Goal: Task Accomplishment & Management: Use online tool/utility

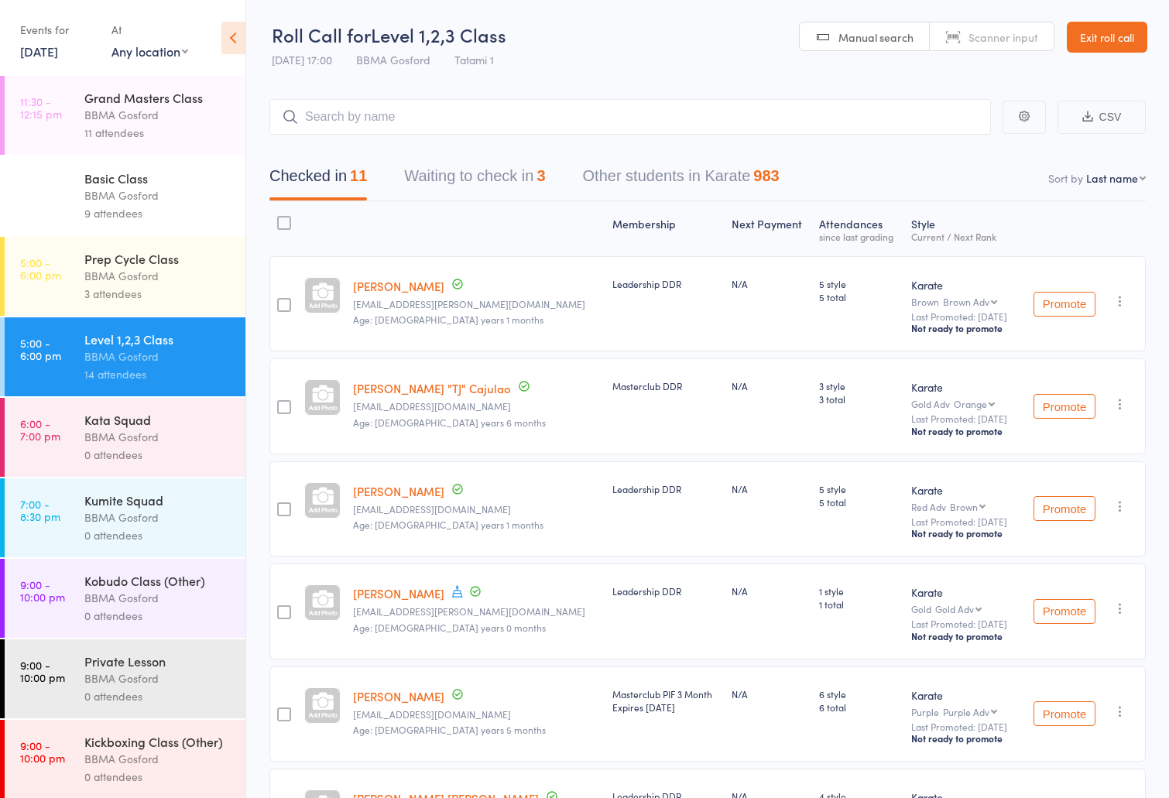
click at [420, 108] on input "search" at bounding box center [629, 117] width 721 height 36
click at [454, 185] on button "Waiting to check in 3" at bounding box center [474, 179] width 141 height 41
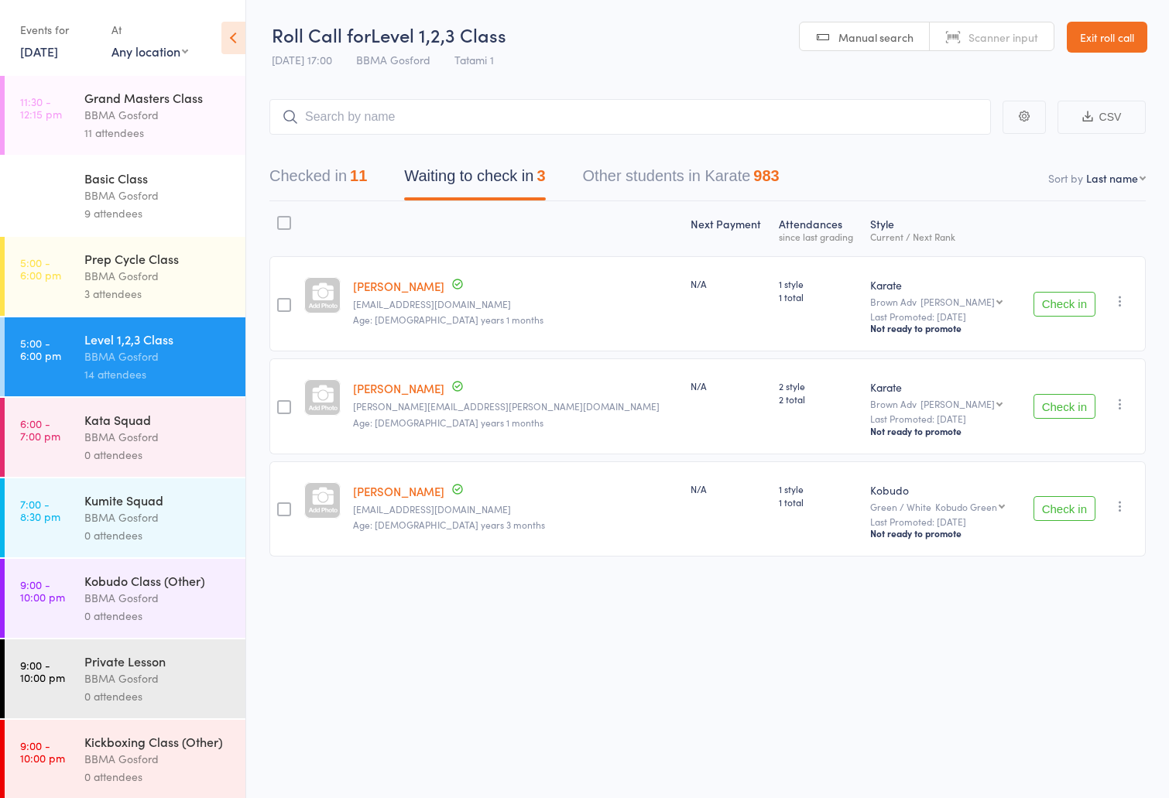
click at [346, 165] on button "Checked in 11" at bounding box center [318, 179] width 98 height 41
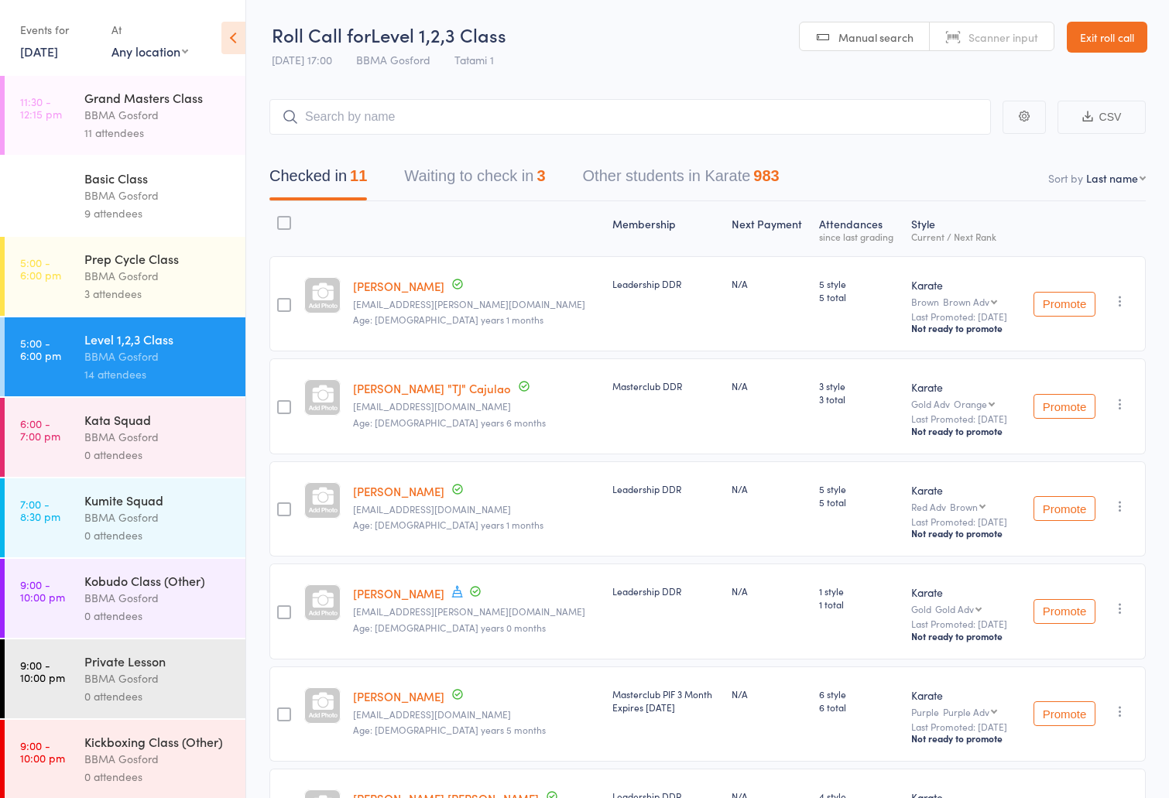
select select "10"
click option "Style and Rank" at bounding box center [0, 0] width 0 height 0
click at [55, 46] on link "10 Oct, 2025" at bounding box center [39, 51] width 38 height 17
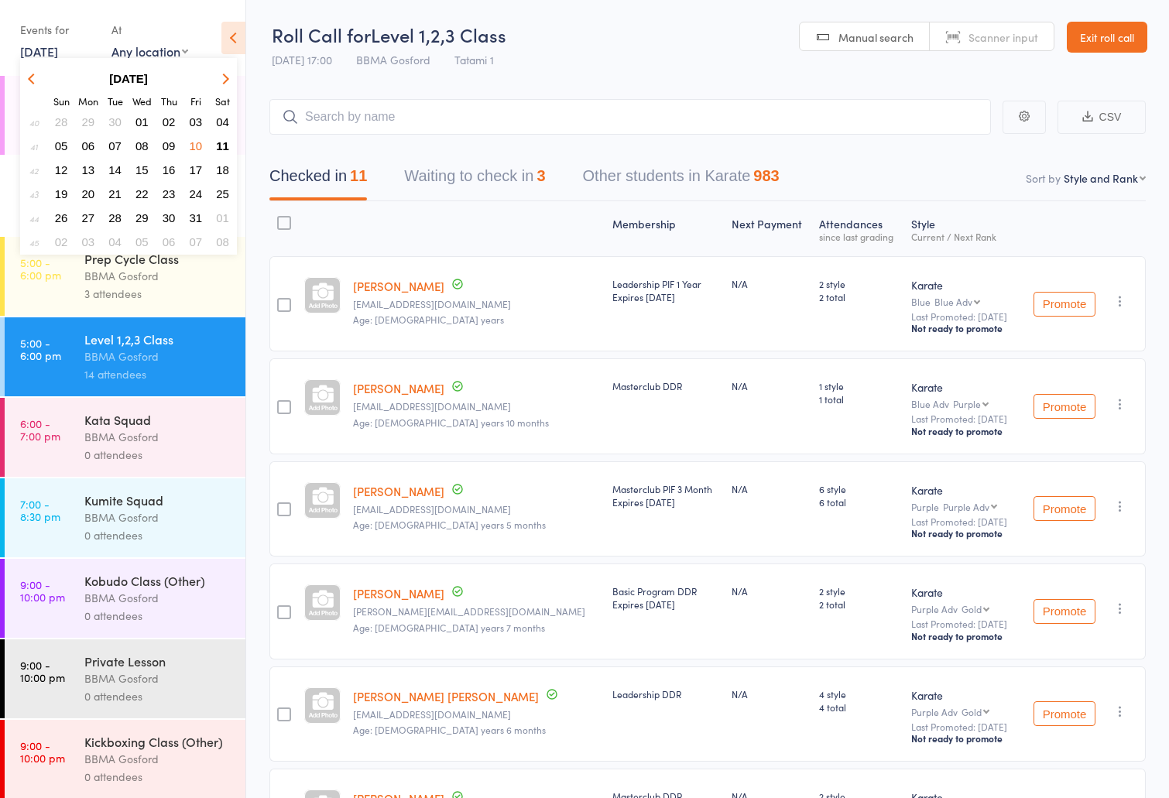
click at [232, 141] on button "11" at bounding box center [223, 145] width 24 height 21
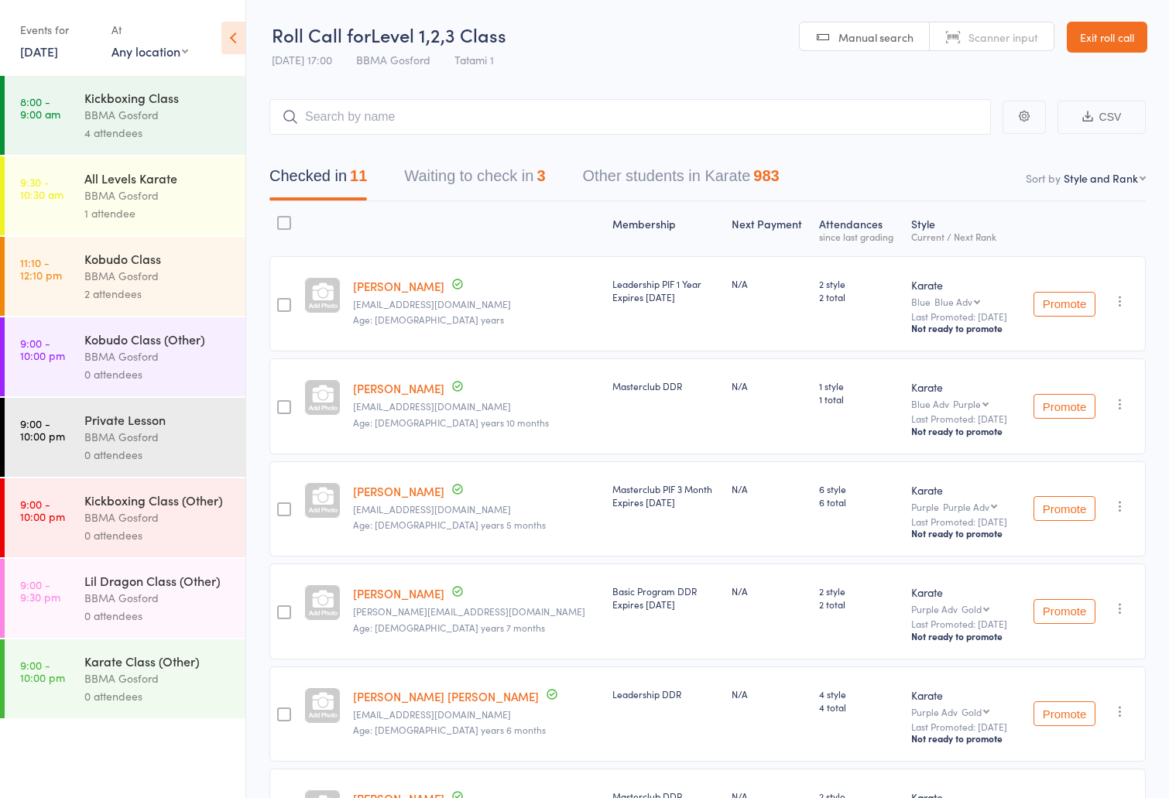
click at [172, 123] on div "BBMA Gosford" at bounding box center [158, 115] width 148 height 18
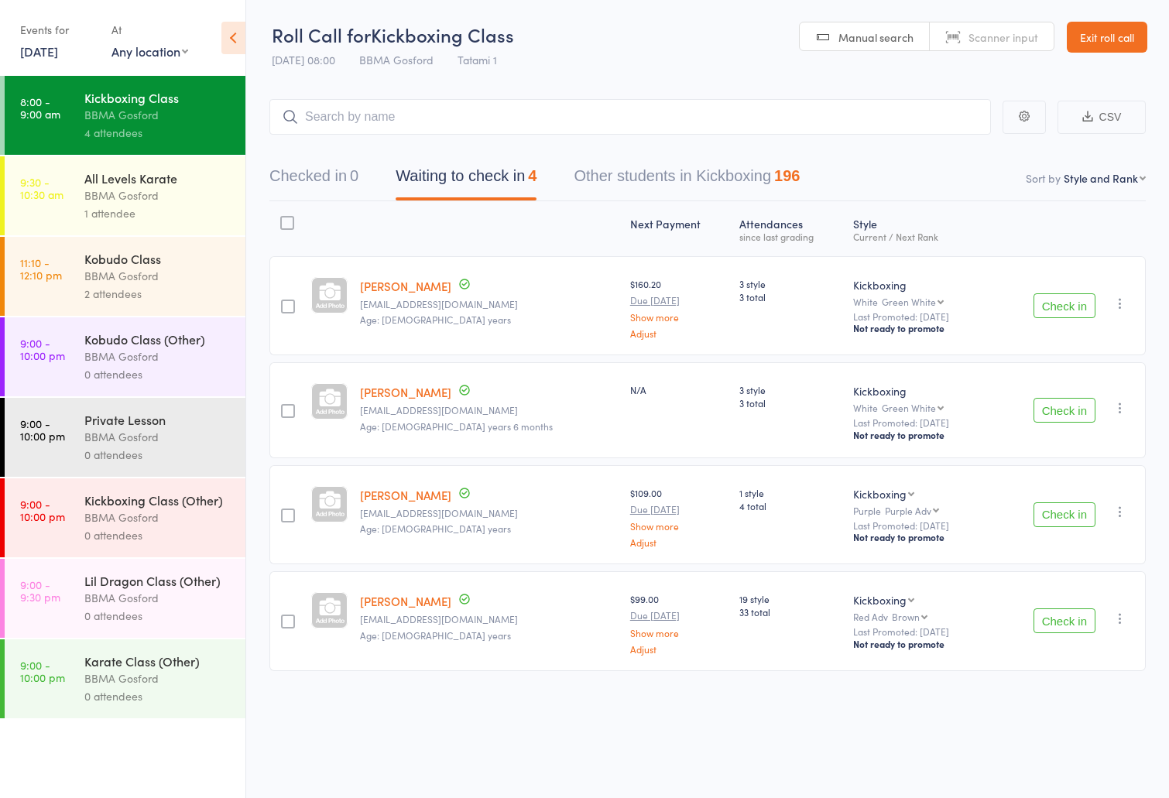
click at [1054, 525] on button "Check in" at bounding box center [1064, 514] width 62 height 25
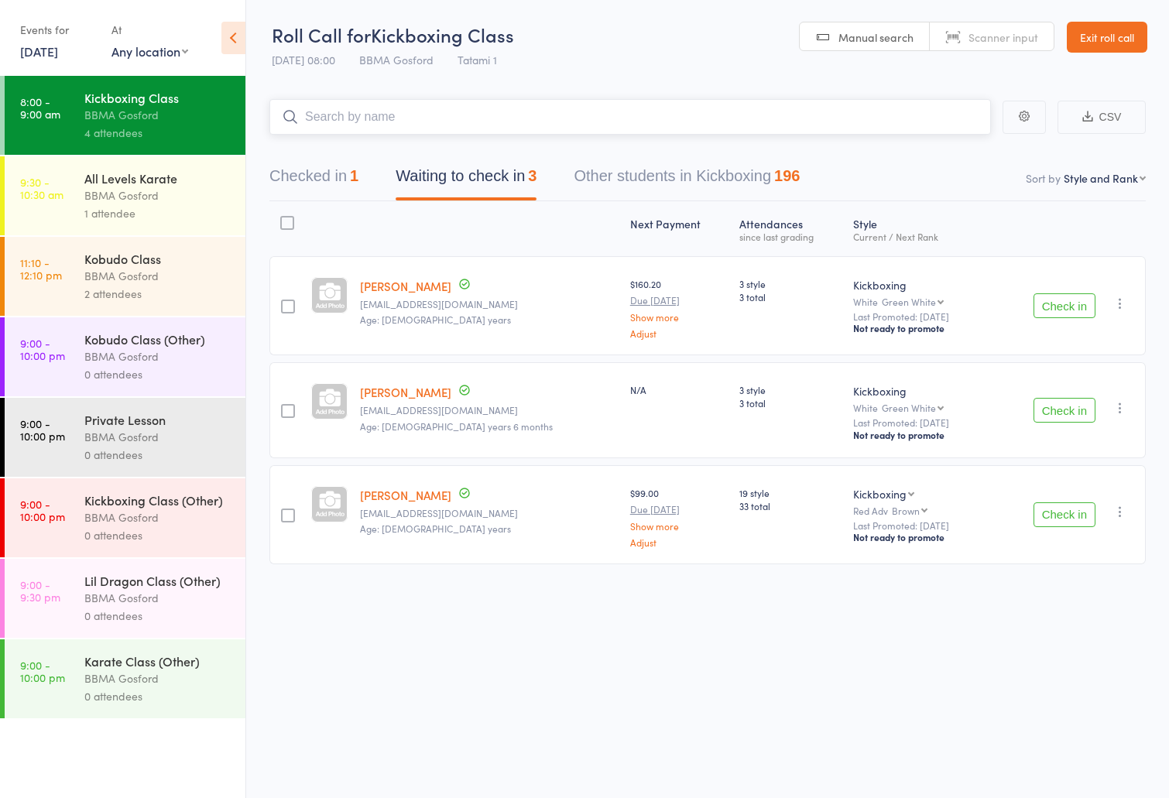
click at [394, 114] on input "search" at bounding box center [629, 117] width 721 height 36
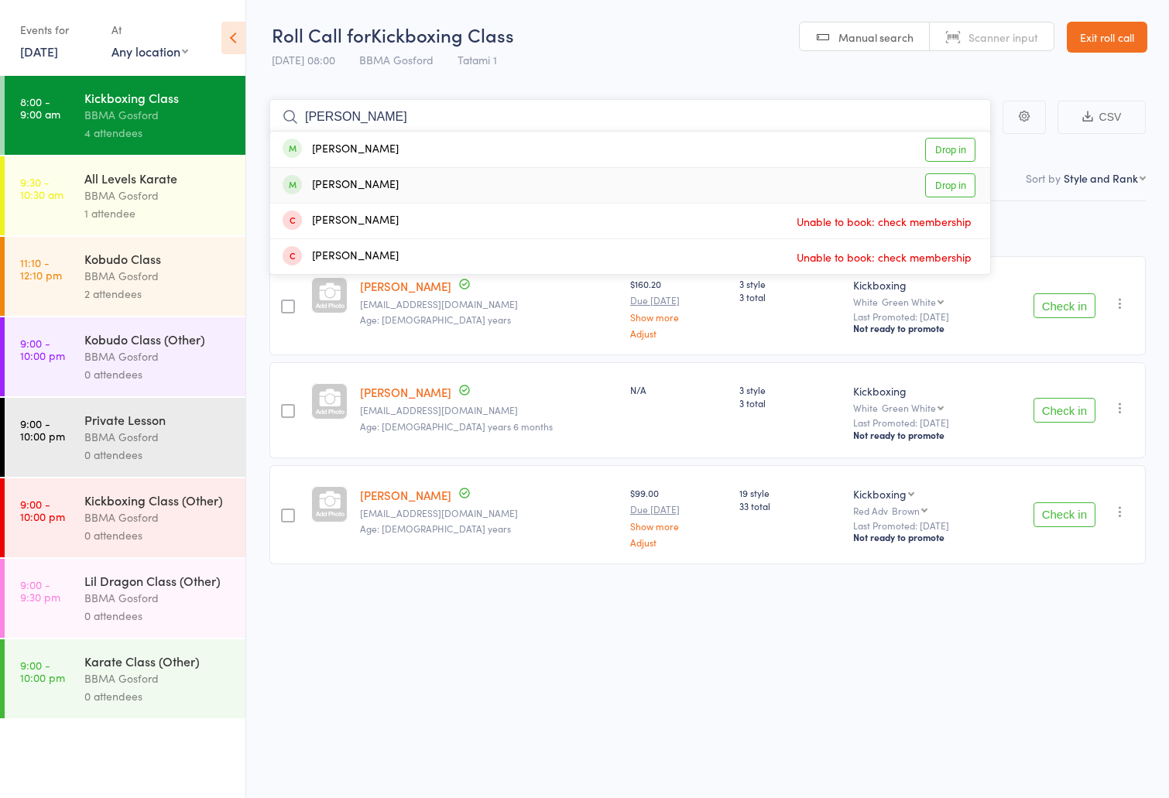
type input "fiona"
click at [389, 182] on div "Fiona Pollock Drop in" at bounding box center [630, 185] width 720 height 35
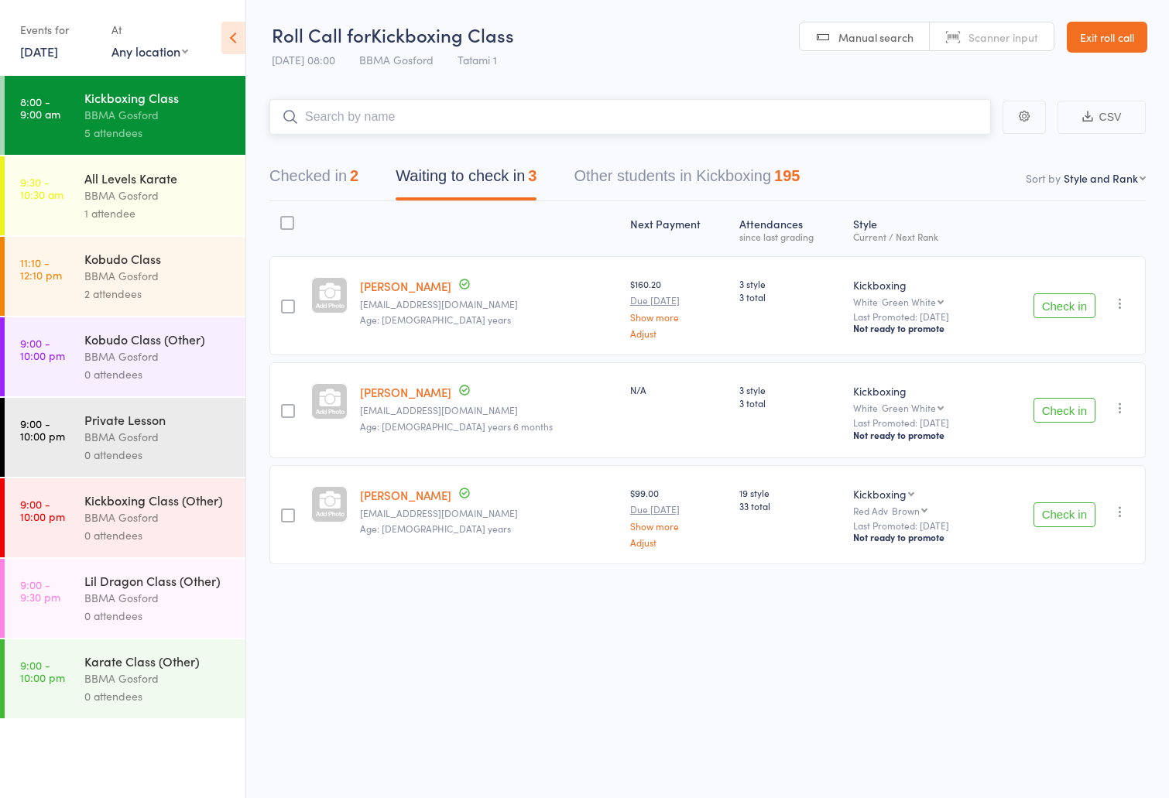
click at [345, 111] on input "search" at bounding box center [629, 117] width 721 height 36
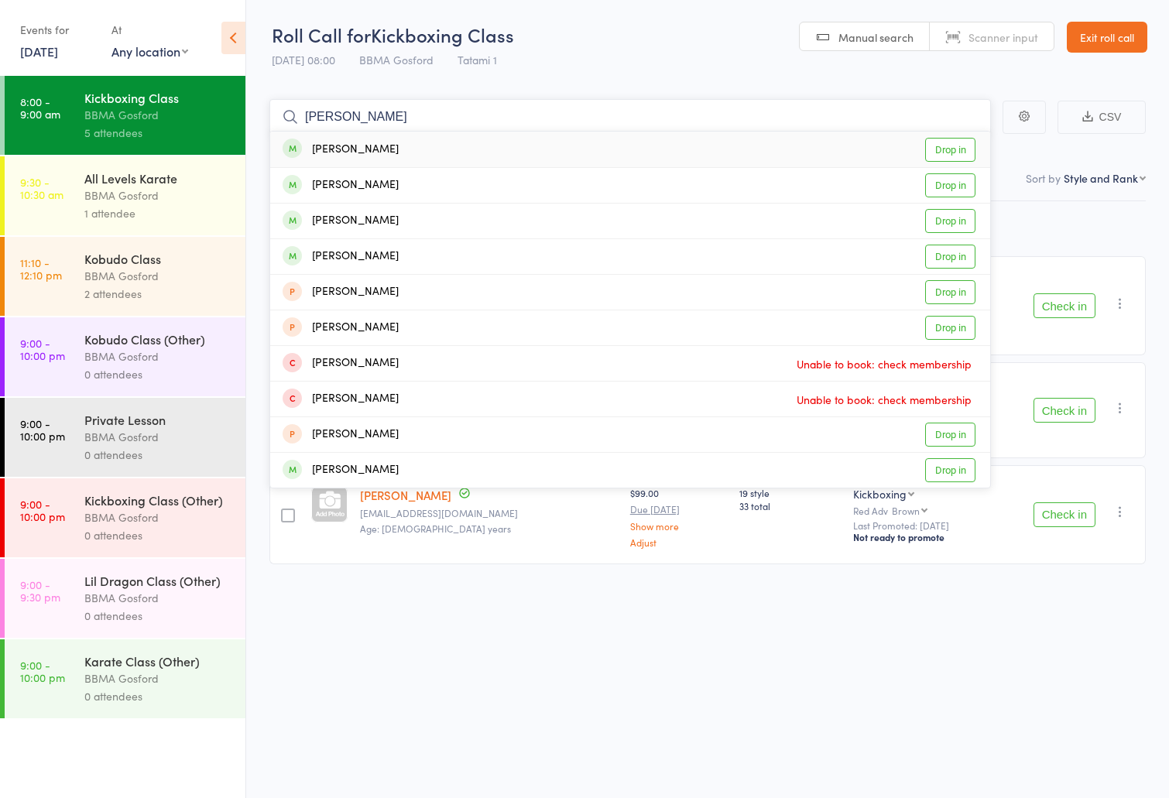
type input "zander faton"
click at [372, 154] on div "Alexander Fatone" at bounding box center [340, 150] width 116 height 18
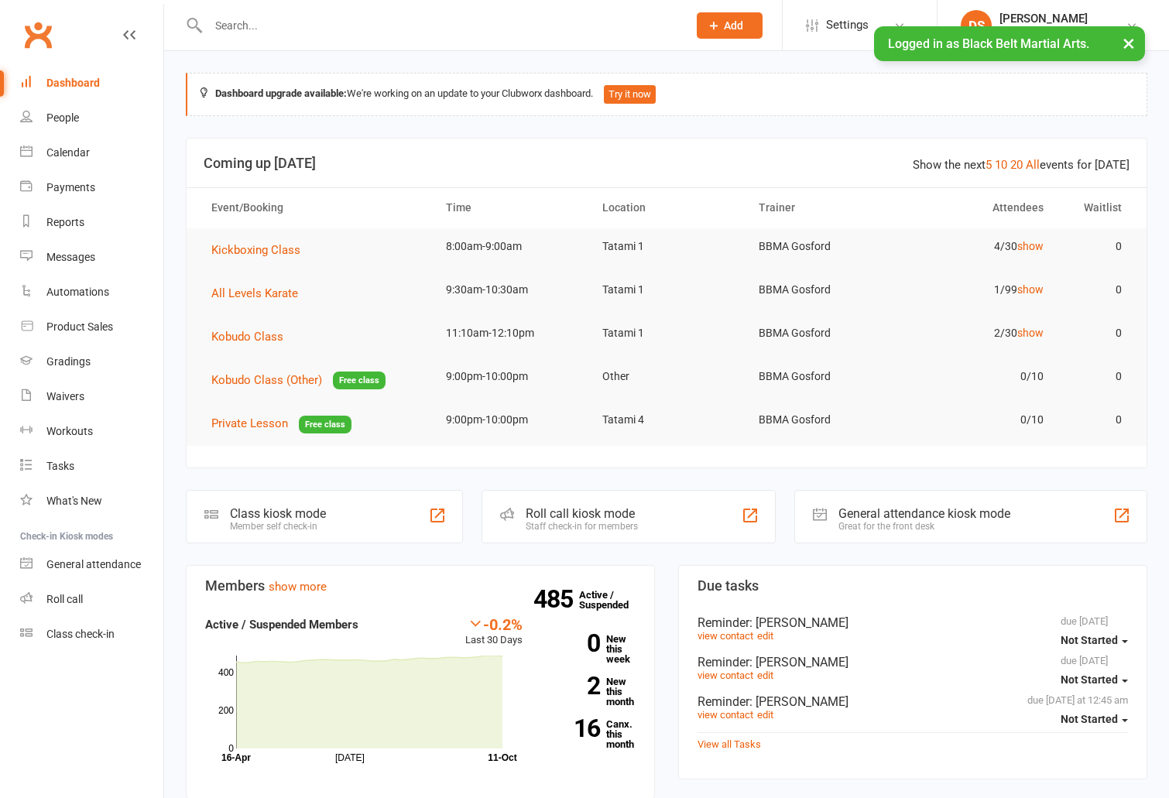
click at [237, 31] on input "text" at bounding box center [440, 26] width 473 height 22
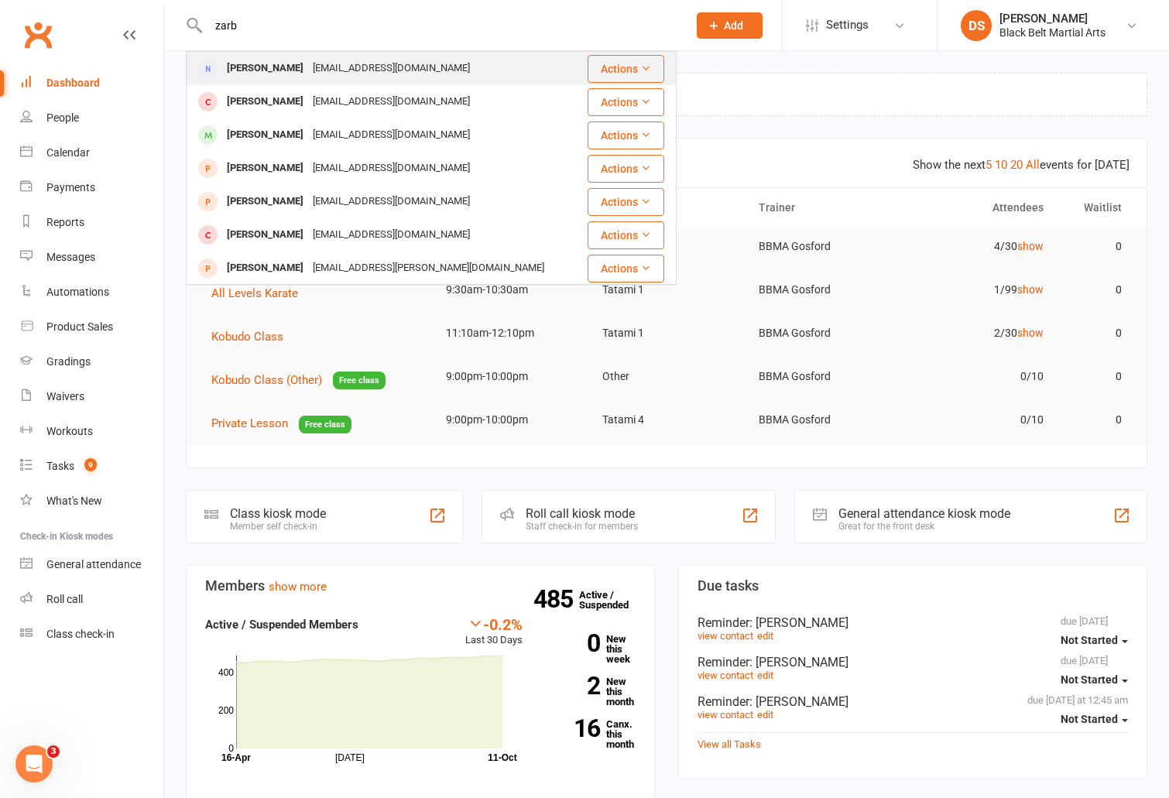
type input "zarb"
click at [251, 74] on div "[PERSON_NAME]" at bounding box center [265, 68] width 86 height 22
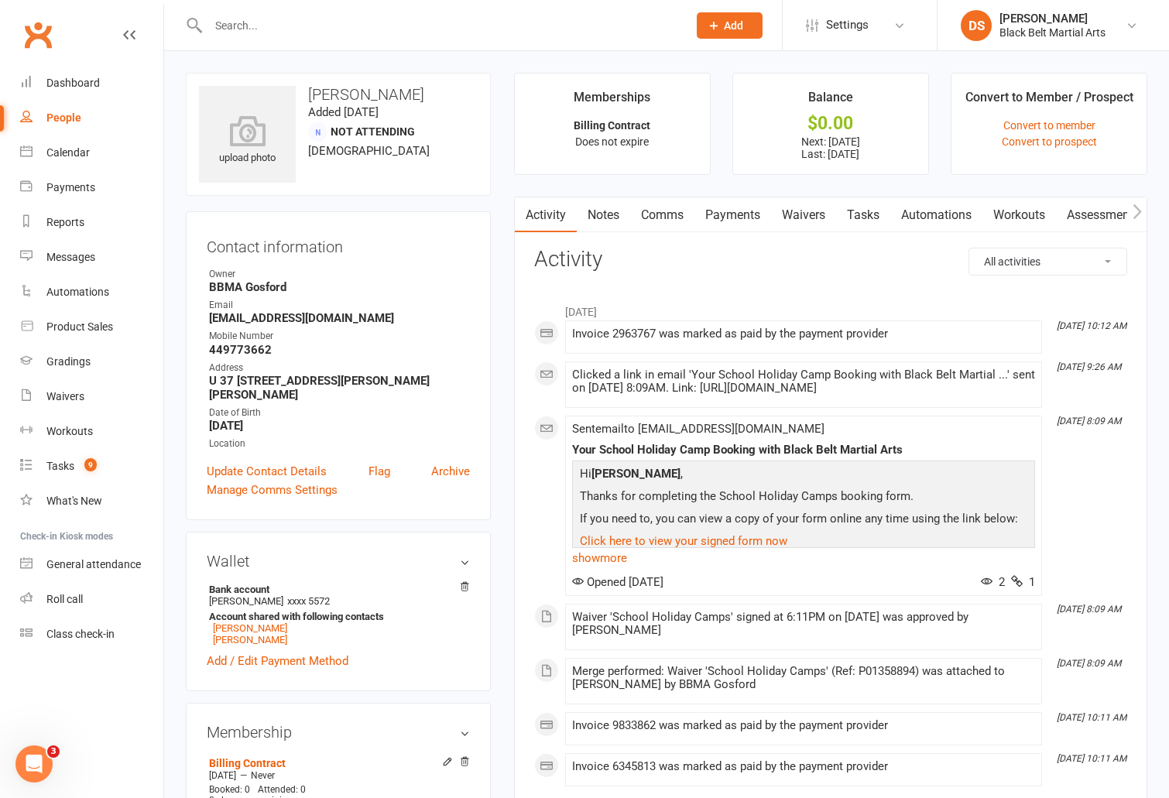
click at [802, 211] on link "Waivers" at bounding box center [803, 215] width 65 height 36
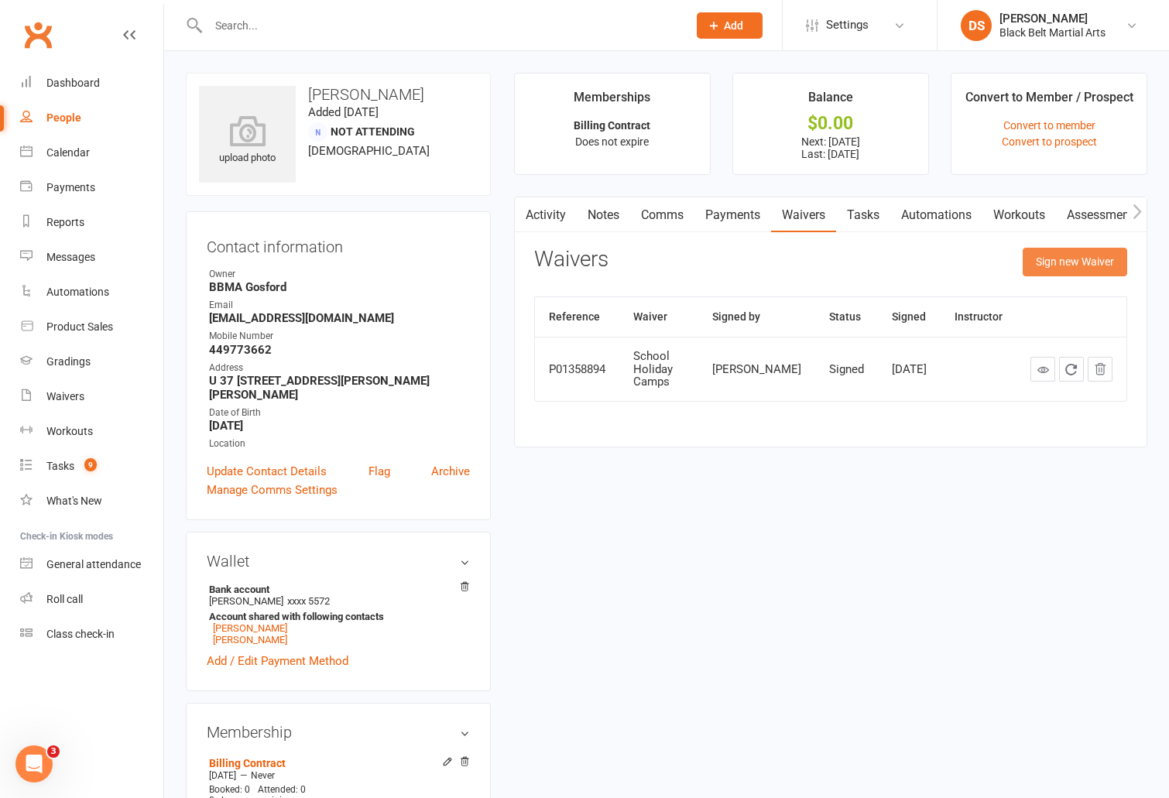
click at [1036, 262] on button "Sign new Waiver" at bounding box center [1074, 262] width 104 height 28
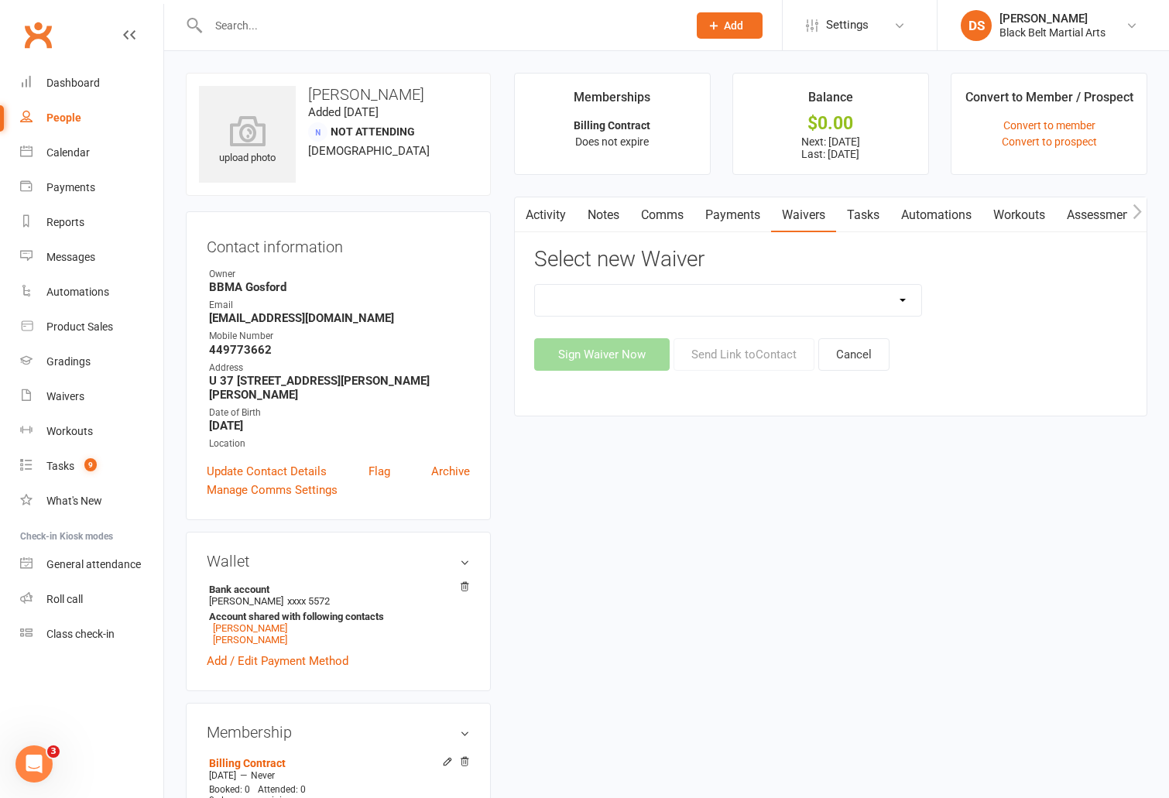
select select "6857"
click option "Billing Contract (Bank Details)" at bounding box center [0, 0] width 0 height 0
click at [710, 354] on button "Send Link to Contact" at bounding box center [743, 354] width 141 height 33
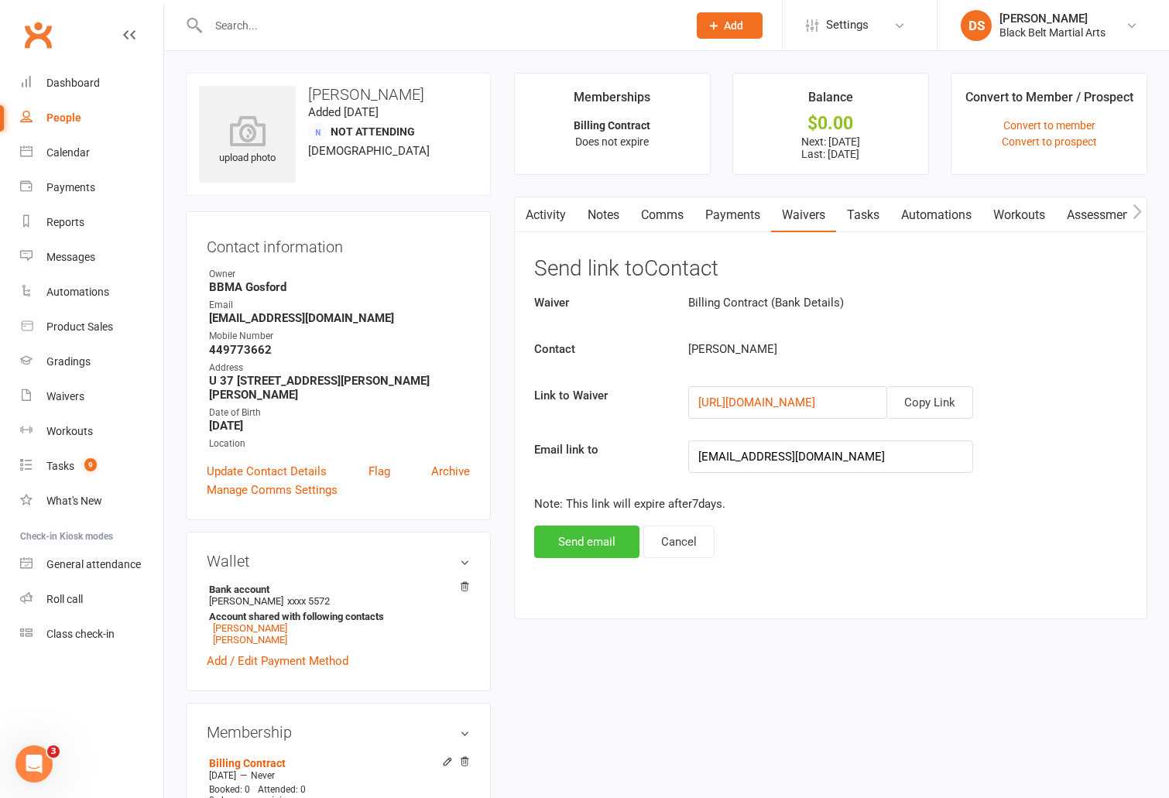
click at [591, 538] on button "Send email" at bounding box center [586, 541] width 105 height 33
